Goal: Task Accomplishment & Management: Use online tool/utility

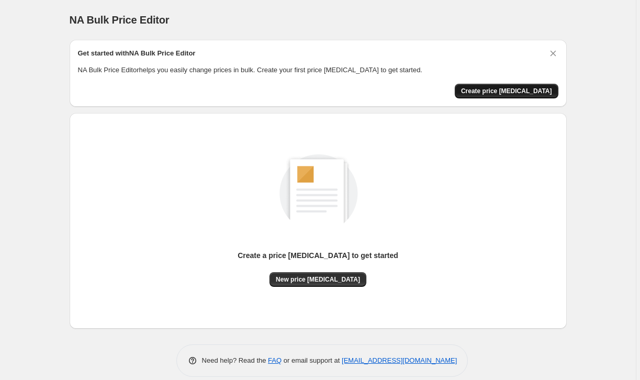
click at [515, 89] on span "Create price change job" at bounding box center [506, 91] width 91 height 8
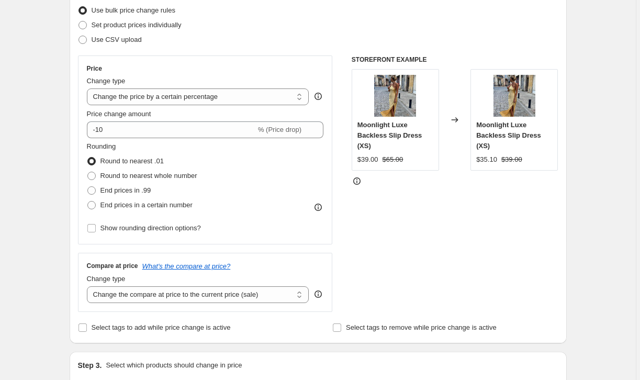
scroll to position [131, 0]
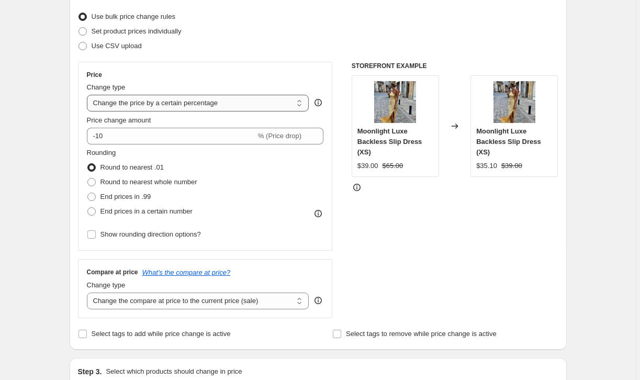
select select "no_change"
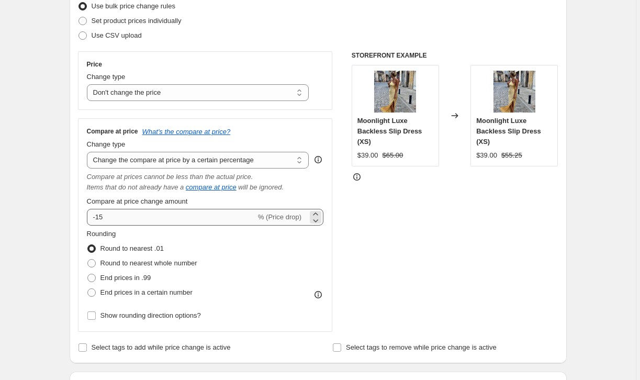
scroll to position [148, 0]
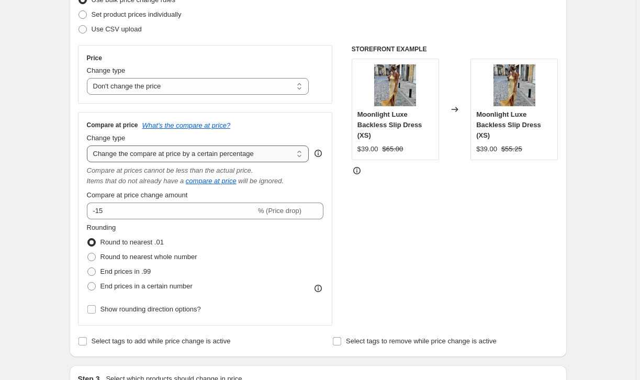
select select "to"
type input "80.00"
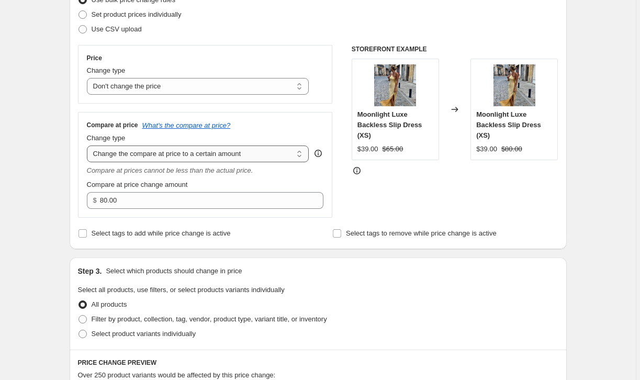
select select "bp"
type input "12.00"
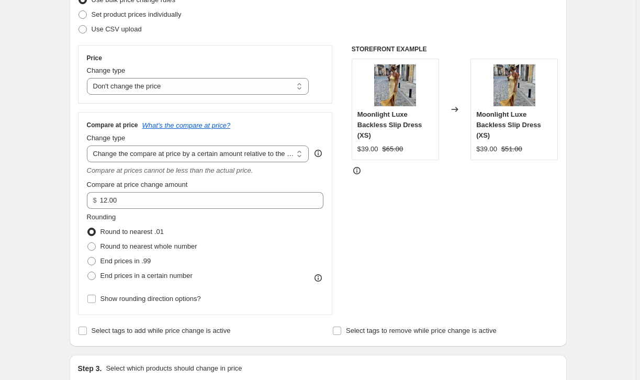
click at [156, 166] on div "Compare at prices cannot be less than the actual price." at bounding box center [205, 170] width 237 height 10
select select "pp"
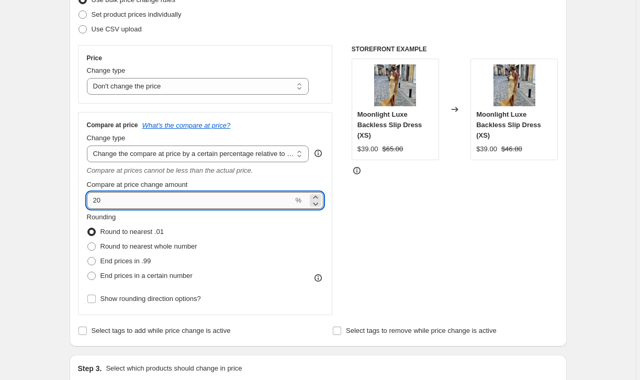
click at [166, 194] on input "20" at bounding box center [190, 200] width 207 height 17
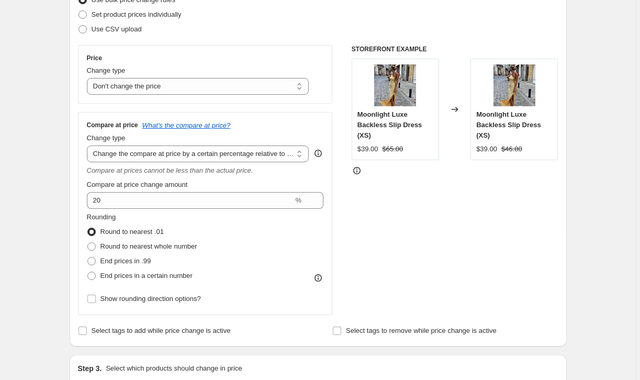
click at [198, 186] on div "Compare at price change amount" at bounding box center [205, 184] width 237 height 10
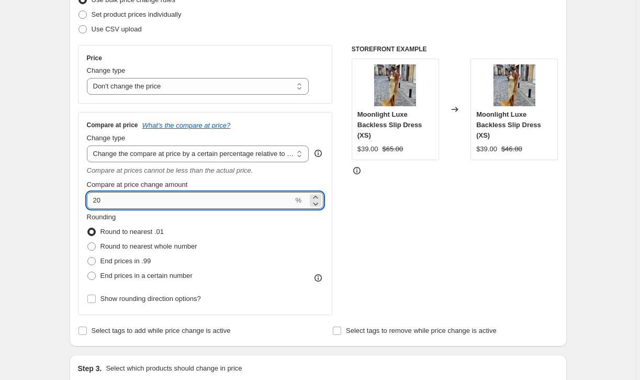
click at [251, 204] on input "20" at bounding box center [190, 200] width 207 height 17
type input "2"
click at [437, 191] on div "STOREFRONT EXAMPLE Moonlight Luxe Backless Slip Dress (XS) $39.00 $65.00 Change…" at bounding box center [455, 180] width 207 height 270
click at [150, 200] on input "50" at bounding box center [190, 200] width 207 height 17
type input "5"
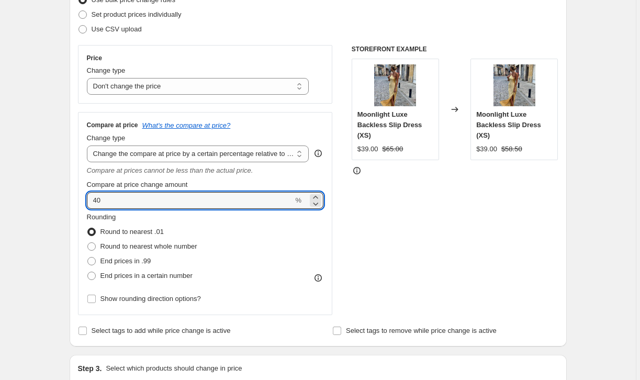
click at [360, 225] on div "STOREFRONT EXAMPLE Moonlight Luxe Backless Slip Dress (XS) $39.00 $65.00 Change…" at bounding box center [455, 180] width 207 height 270
click at [210, 205] on input "40" at bounding box center [190, 200] width 207 height 17
type input "4"
click at [467, 223] on div "STOREFRONT EXAMPLE Moonlight Luxe Backless Slip Dress (XS) $39.00 $65.00 Change…" at bounding box center [455, 180] width 207 height 270
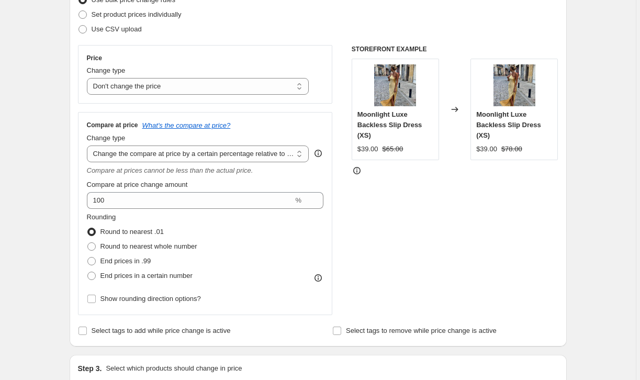
click at [223, 190] on div "Compare at price change amount 100 %" at bounding box center [205, 193] width 237 height 29
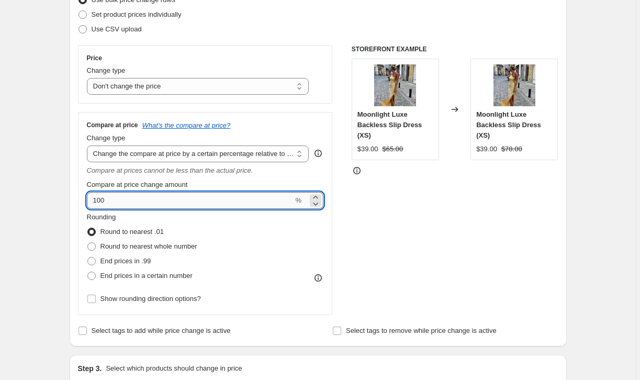
click at [214, 207] on input "100" at bounding box center [190, 200] width 207 height 17
type input "1"
click at [410, 211] on div "STOREFRONT EXAMPLE Moonlight Luxe Backless Slip Dress (XS) $39.00 $65.00 Change…" at bounding box center [455, 180] width 207 height 270
click at [245, 207] on input "80" at bounding box center [190, 200] width 207 height 17
type input "8"
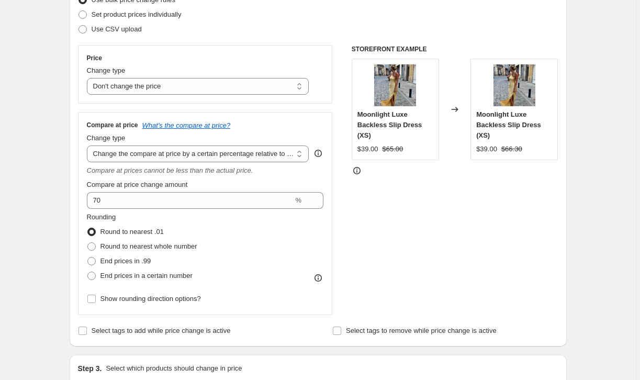
click at [510, 223] on div "STOREFRONT EXAMPLE Moonlight Luxe Backless Slip Dress (XS) $39.00 $65.00 Change…" at bounding box center [455, 180] width 207 height 270
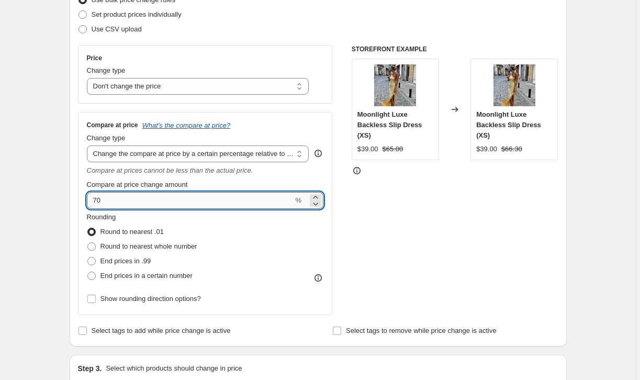
click at [234, 200] on input "70" at bounding box center [190, 200] width 207 height 17
click at [408, 224] on div "STOREFRONT EXAMPLE Moonlight Luxe Backless Slip Dress (XS) $39.00 $65.00 Change…" at bounding box center [455, 180] width 207 height 270
click at [176, 198] on input "100" at bounding box center [190, 200] width 207 height 17
type input "1"
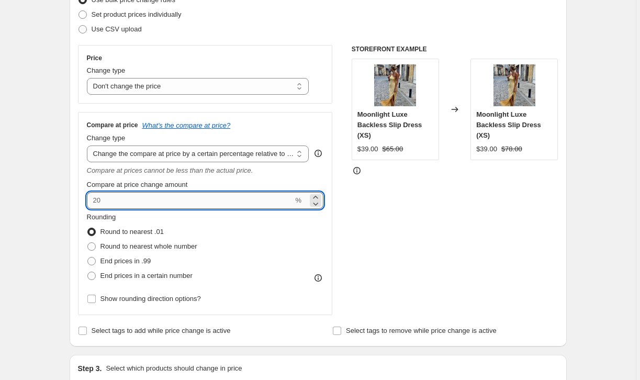
type input "6"
click at [441, 247] on div "STOREFRONT EXAMPLE Moonlight Luxe Backless Slip Dress (XS) $39.00 $65.00 Change…" at bounding box center [455, 180] width 207 height 270
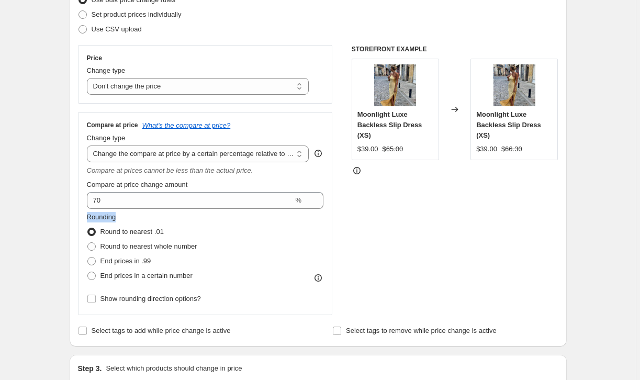
click at [178, 212] on fieldset "Rounding Round to nearest .01 Round to nearest whole number End prices in .99 E…" at bounding box center [142, 247] width 110 height 71
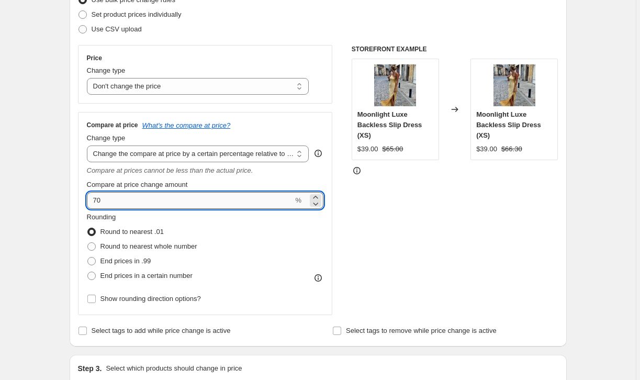
click at [178, 196] on input "70" at bounding box center [190, 200] width 207 height 17
click at [178, 195] on input "70" at bounding box center [190, 200] width 207 height 17
click at [173, 203] on input "70" at bounding box center [190, 200] width 207 height 17
click at [413, 238] on div "STOREFRONT EXAMPLE Moonlight Luxe Backless Slip Dress (XS) $39.00 $65.00 Change…" at bounding box center [455, 180] width 207 height 270
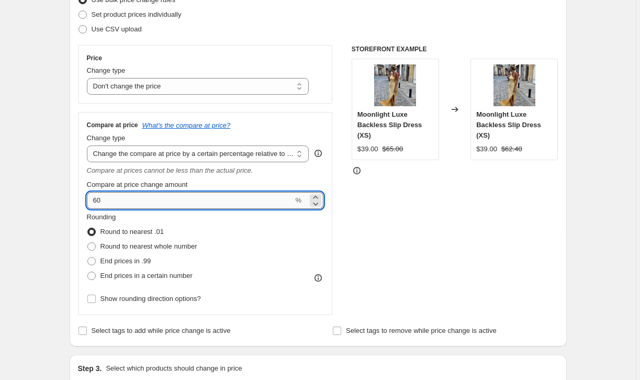
click at [122, 198] on input "60" at bounding box center [190, 200] width 207 height 17
click at [382, 194] on div "STOREFRONT EXAMPLE Moonlight Luxe Backless Slip Dress (XS) $39.00 $65.00 Change…" at bounding box center [455, 180] width 207 height 270
click at [276, 202] on input "50" at bounding box center [190, 200] width 207 height 17
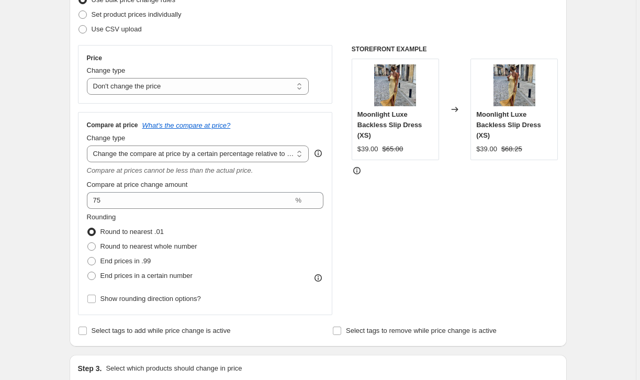
click at [490, 263] on div "STOREFRONT EXAMPLE Moonlight Luxe Backless Slip Dress (XS) $39.00 $65.00 Change…" at bounding box center [455, 180] width 207 height 270
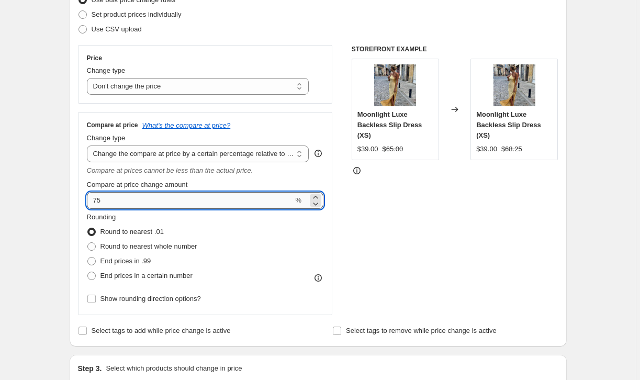
click at [258, 207] on input "75" at bounding box center [190, 200] width 207 height 17
type input "70"
click at [411, 228] on div "STOREFRONT EXAMPLE Moonlight Luxe Backless Slip Dress (XS) $39.00 $65.00 Change…" at bounding box center [455, 180] width 207 height 270
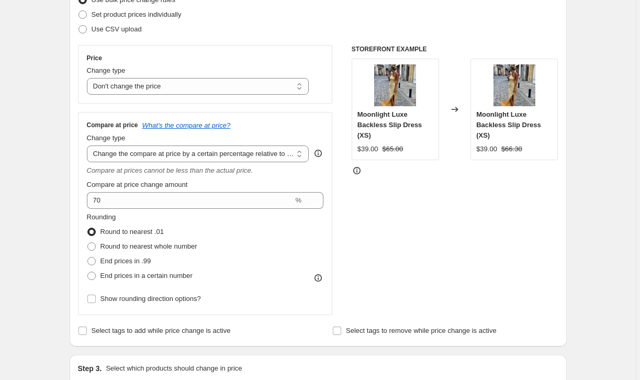
scroll to position [164, 0]
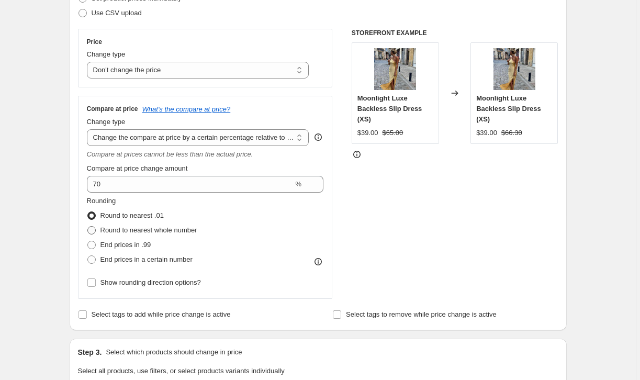
click at [197, 233] on span "Round to nearest whole number" at bounding box center [148, 230] width 97 height 8
click at [88, 227] on input "Round to nearest whole number" at bounding box center [87, 226] width 1 height 1
radio input "true"
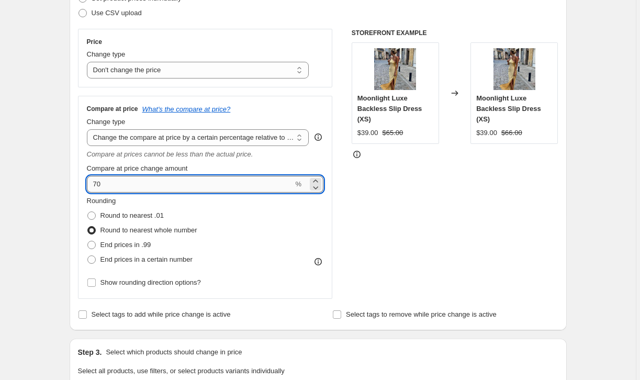
click at [170, 189] on input "70" at bounding box center [190, 184] width 207 height 17
type input "7"
click at [399, 194] on div "STOREFRONT EXAMPLE Moonlight Luxe Backless Slip Dress (XS) $39.00 $65.00 Change…" at bounding box center [455, 164] width 207 height 270
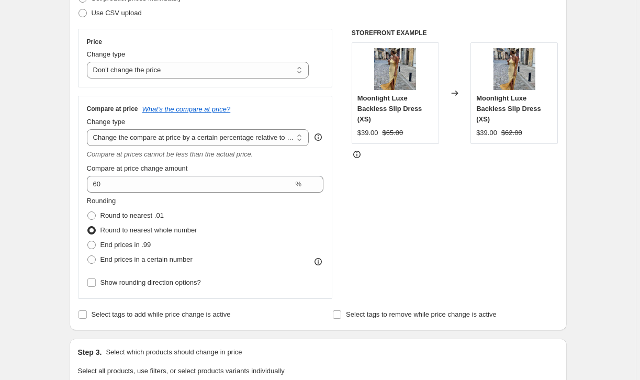
click at [37, 142] on div "Create new price change job. This page is ready Create new price change job Dra…" at bounding box center [318, 365] width 636 height 1059
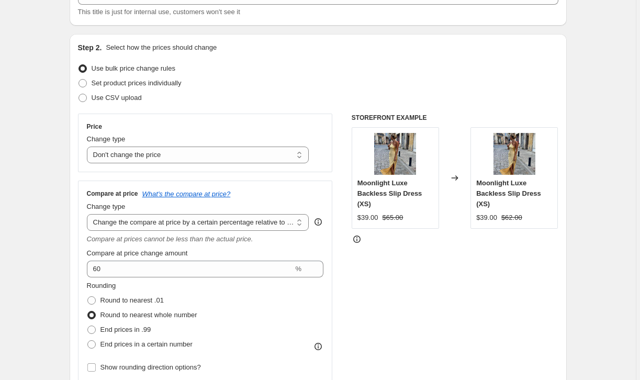
scroll to position [80, 0]
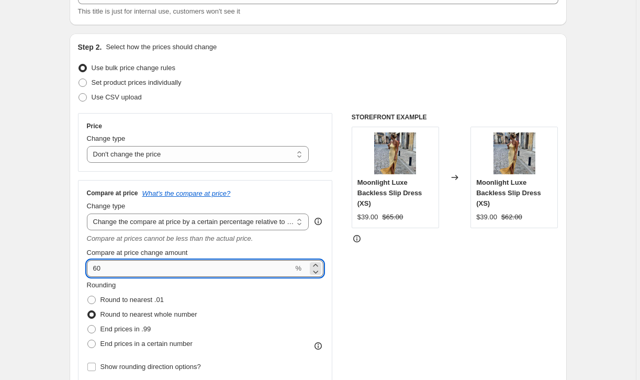
click at [110, 269] on input "60" at bounding box center [190, 268] width 207 height 17
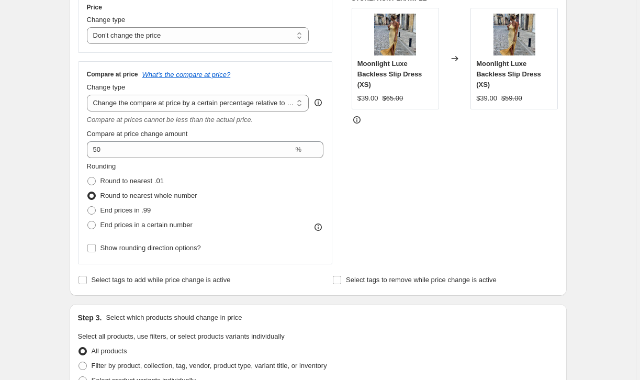
scroll to position [199, 0]
click at [240, 131] on div "Compare at price change amount" at bounding box center [205, 133] width 237 height 10
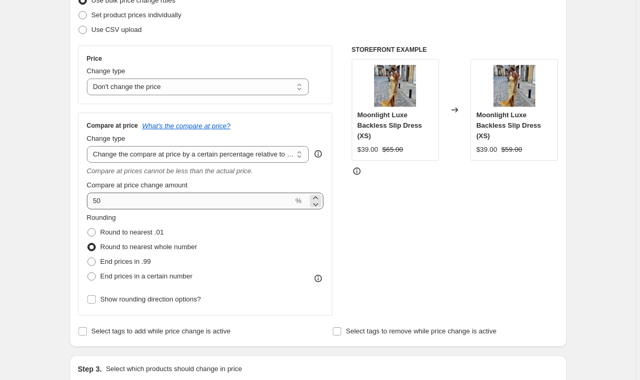
scroll to position [146, 0]
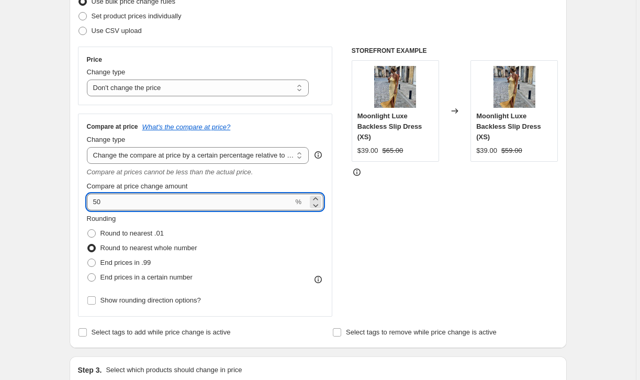
click at [234, 201] on input "50" at bounding box center [190, 202] width 207 height 17
type input "5"
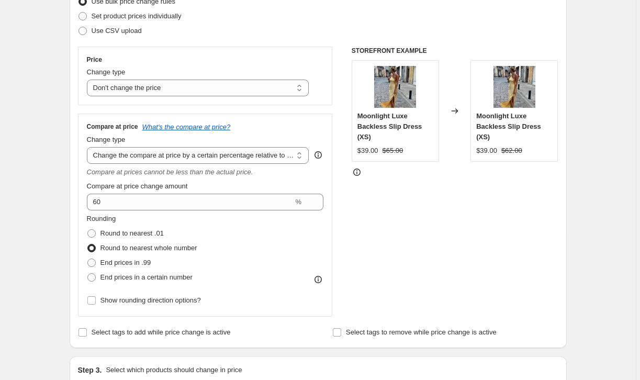
click at [627, 221] on div "Create new price change job. This page is ready Create new price change job Dra…" at bounding box center [318, 383] width 636 height 1059
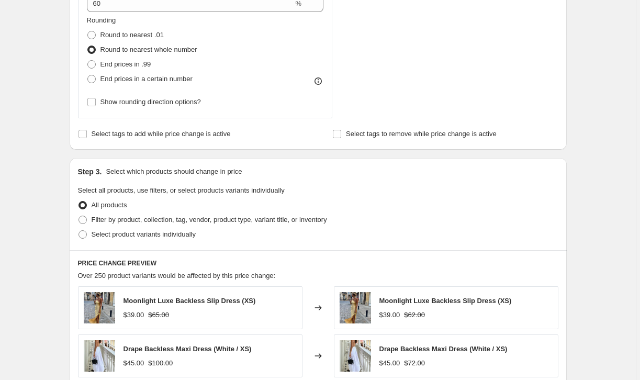
scroll to position [190, 0]
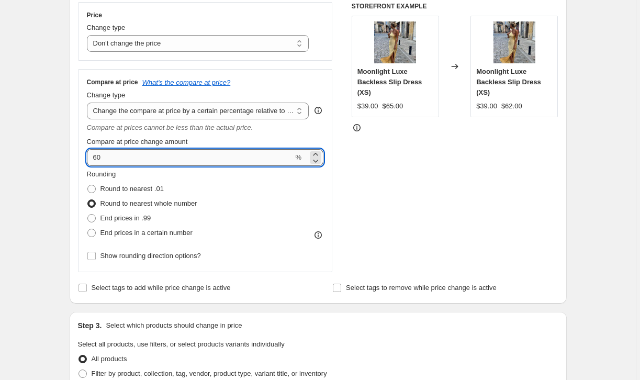
click at [217, 159] on input "60" at bounding box center [190, 157] width 207 height 17
type input "6"
type input "50"
click at [53, 161] on div "Create new price change job. This page is ready Create new price change job Dra…" at bounding box center [318, 339] width 636 height 1059
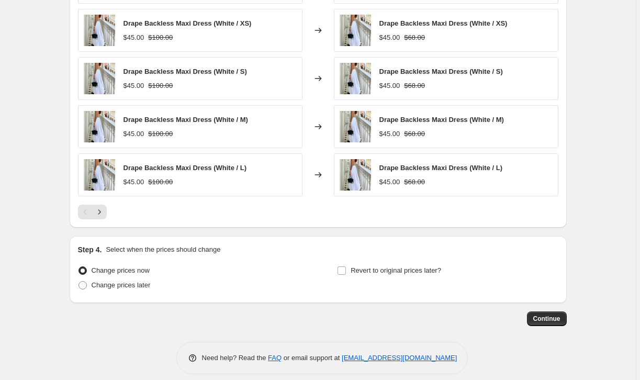
scroll to position [667, 0]
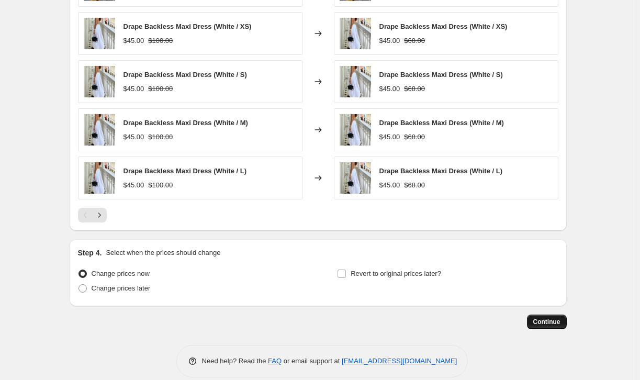
click at [539, 319] on span "Continue" at bounding box center [546, 322] width 27 height 8
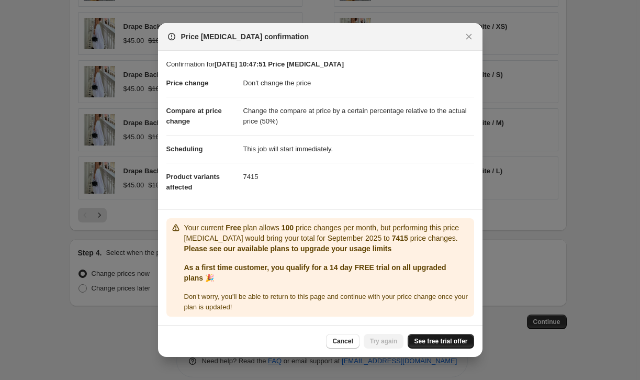
click at [428, 341] on span "See free trial offer" at bounding box center [440, 341] width 53 height 8
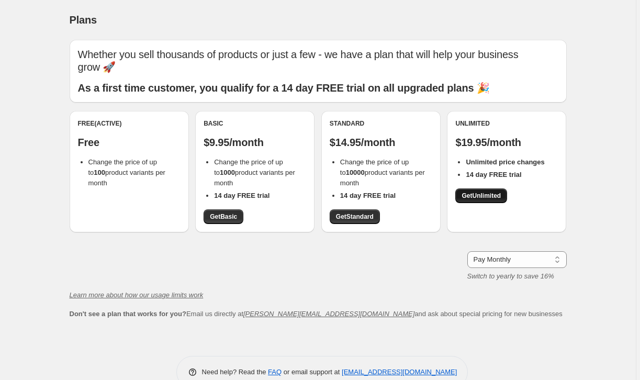
click at [476, 191] on span "Get Unlimited" at bounding box center [480, 195] width 39 height 8
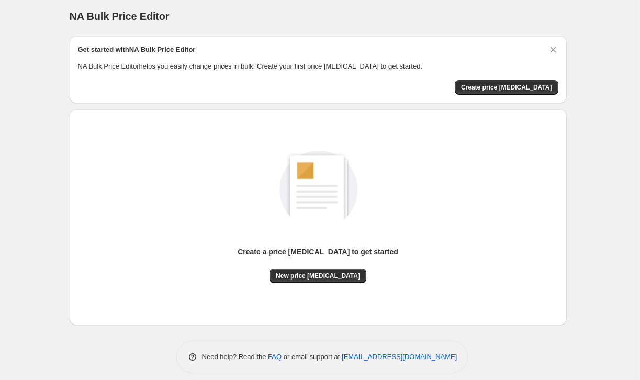
scroll to position [5, 0]
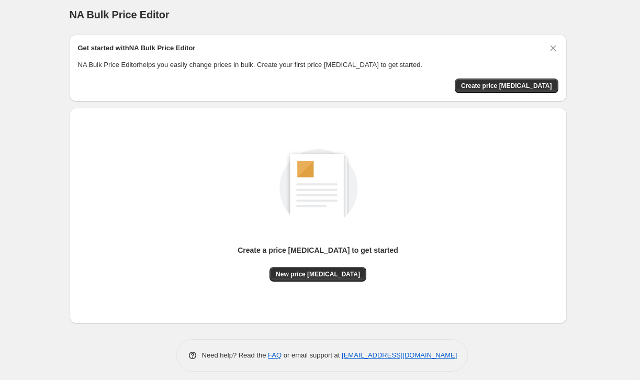
click at [334, 31] on div "NA Bulk Price Editor. This page is ready NA Bulk Price Editor" at bounding box center [318, 15] width 497 height 40
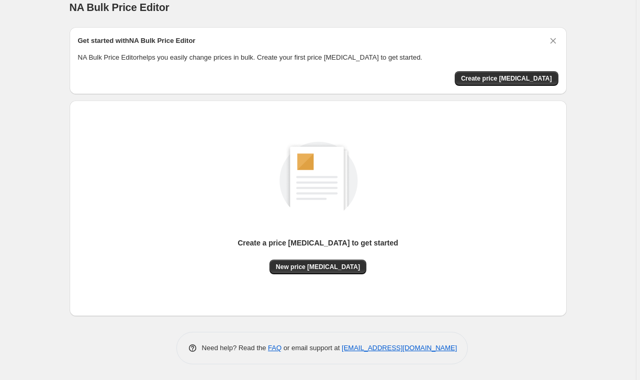
scroll to position [12, 0]
click at [477, 76] on button "Create price [MEDICAL_DATA]" at bounding box center [507, 79] width 104 height 15
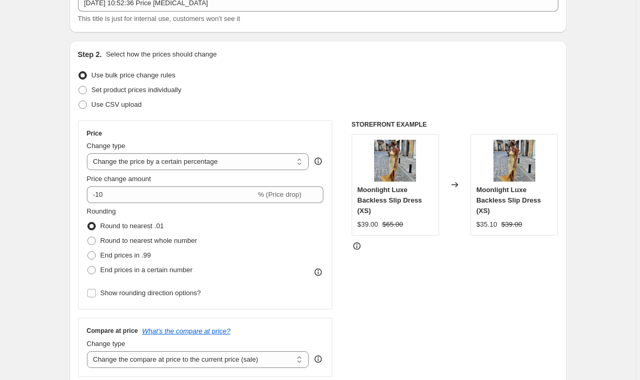
scroll to position [73, 0]
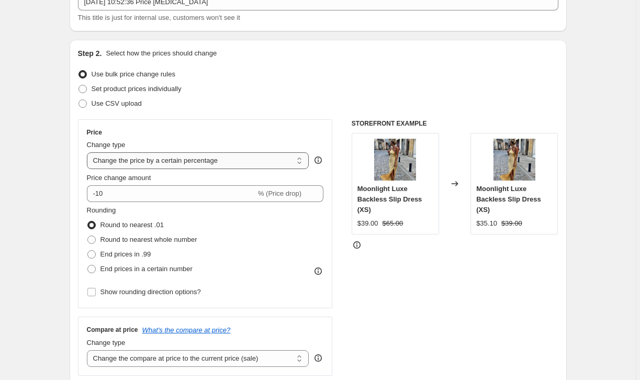
select select "no_change"
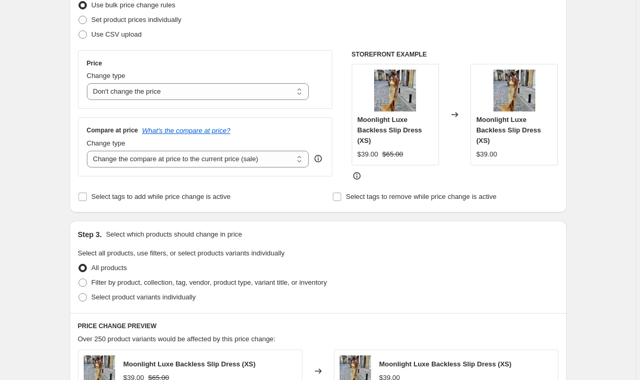
scroll to position [251, 0]
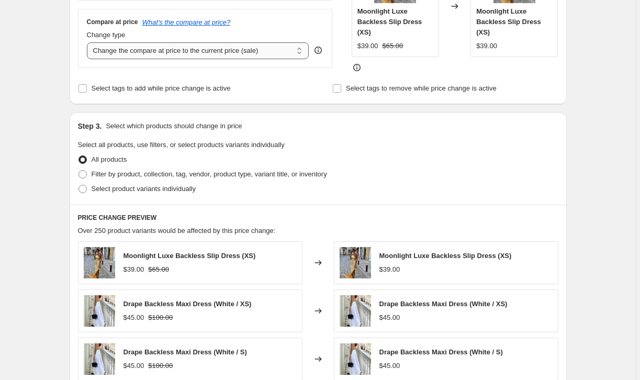
select select "pp"
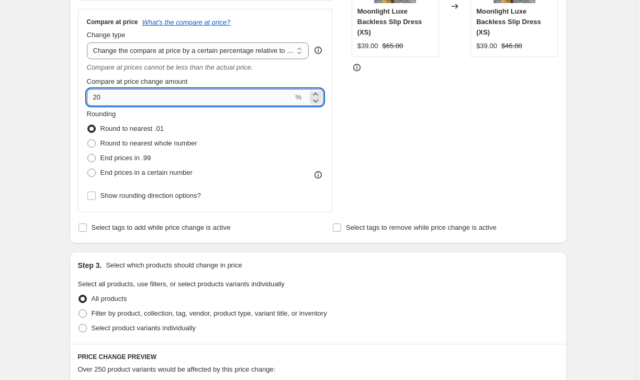
click at [167, 92] on input "20" at bounding box center [190, 97] width 207 height 17
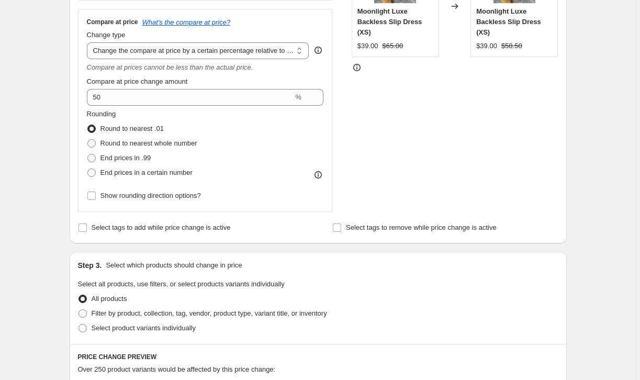
click at [64, 69] on div "Step 1. Optionally give your price [MEDICAL_DATA] a title (eg "March 30% off sa…" at bounding box center [313, 263] width 505 height 964
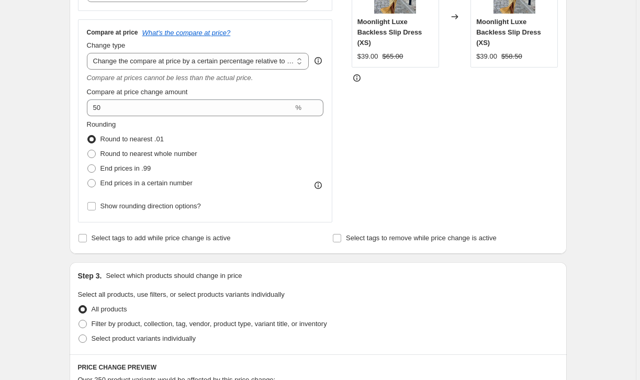
scroll to position [224, 0]
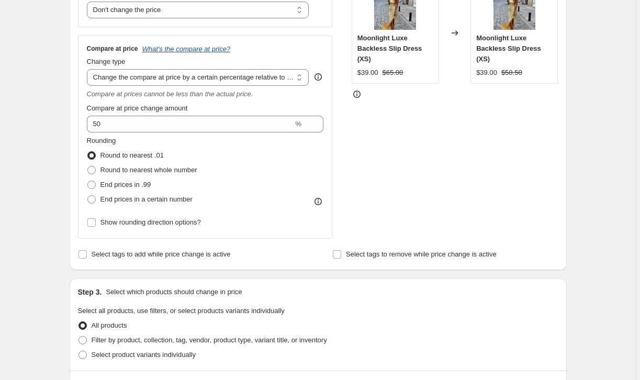
click at [167, 109] on span "Compare at price change amount" at bounding box center [137, 108] width 101 height 8
click at [167, 116] on input "50" at bounding box center [190, 124] width 207 height 17
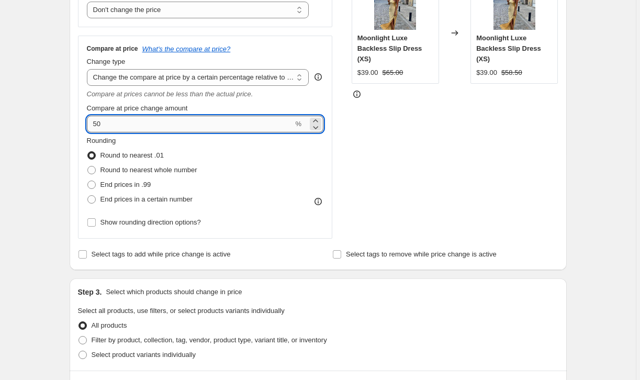
click at [154, 120] on input "50" at bounding box center [190, 124] width 207 height 17
type input "60"
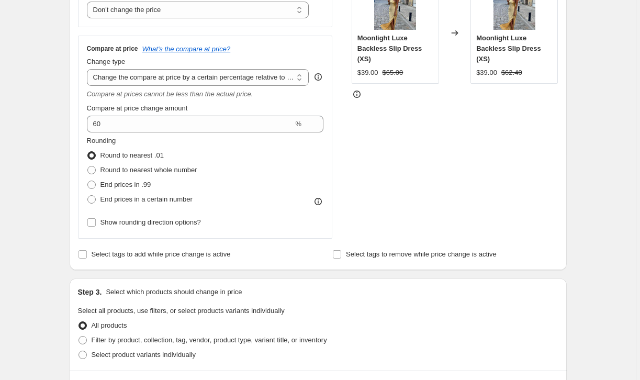
click at [76, 131] on div "Step 2. Select how the prices should change Use bulk price change rules Set pro…" at bounding box center [318, 79] width 497 height 381
click at [120, 172] on span "Round to nearest whole number" at bounding box center [148, 170] width 97 height 8
click at [88, 166] on input "Round to nearest whole number" at bounding box center [87, 166] width 1 height 1
radio input "true"
click at [47, 146] on div "Create new price change job. This page is ready Create new price change job Dra…" at bounding box center [318, 305] width 636 height 1059
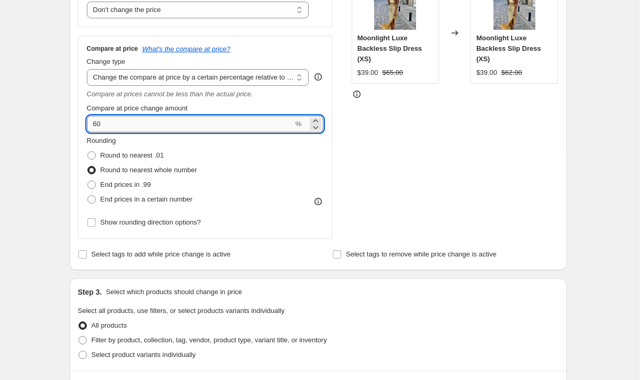
click at [158, 123] on input "60" at bounding box center [190, 124] width 207 height 17
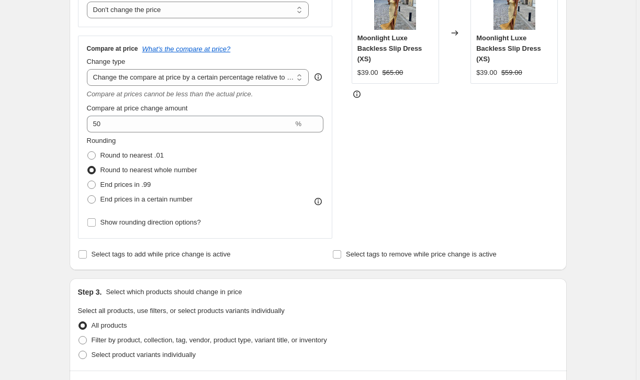
click at [53, 115] on div "Create new price change job. This page is ready Create new price change job Dra…" at bounding box center [318, 305] width 636 height 1059
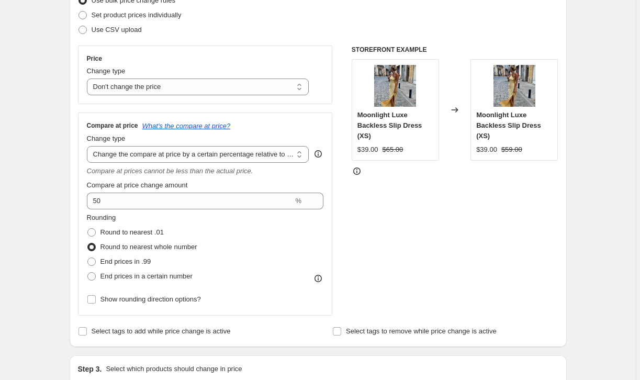
scroll to position [148, 0]
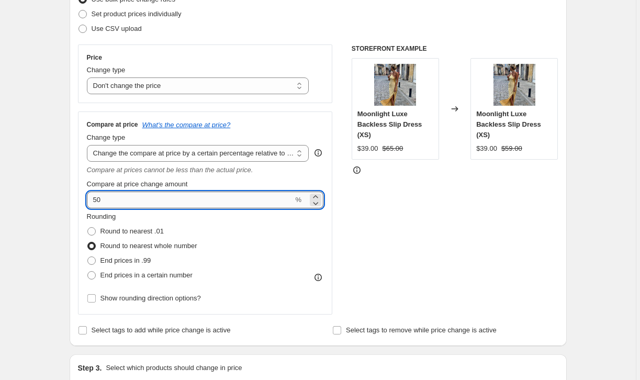
click at [123, 203] on input "50" at bounding box center [190, 199] width 207 height 17
type input "60"
click at [11, 202] on div "Create new price change job. This page is ready Create new price change job Dra…" at bounding box center [318, 381] width 636 height 1059
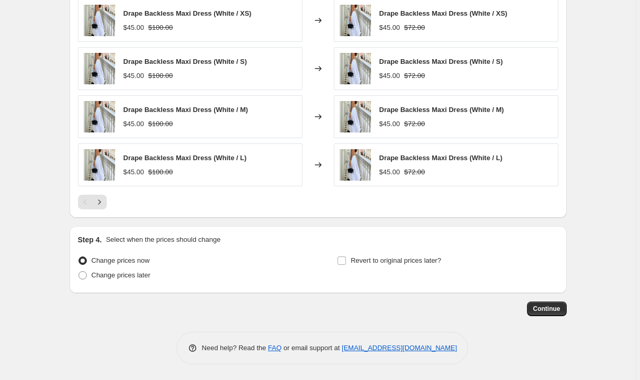
scroll to position [680, 0]
click at [540, 310] on span "Continue" at bounding box center [546, 308] width 27 height 8
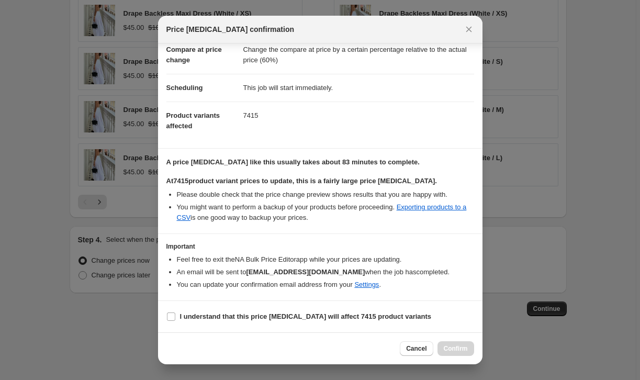
scroll to position [54, 0]
click at [315, 315] on b "I understand that this price change job will affect 7415 product variants" at bounding box center [306, 316] width 252 height 8
click at [175, 315] on input "I understand that this price change job will affect 7415 product variants" at bounding box center [171, 316] width 8 height 8
checkbox input "true"
click at [458, 351] on span "Confirm" at bounding box center [456, 348] width 24 height 8
